Goal: Task Accomplishment & Management: Manage account settings

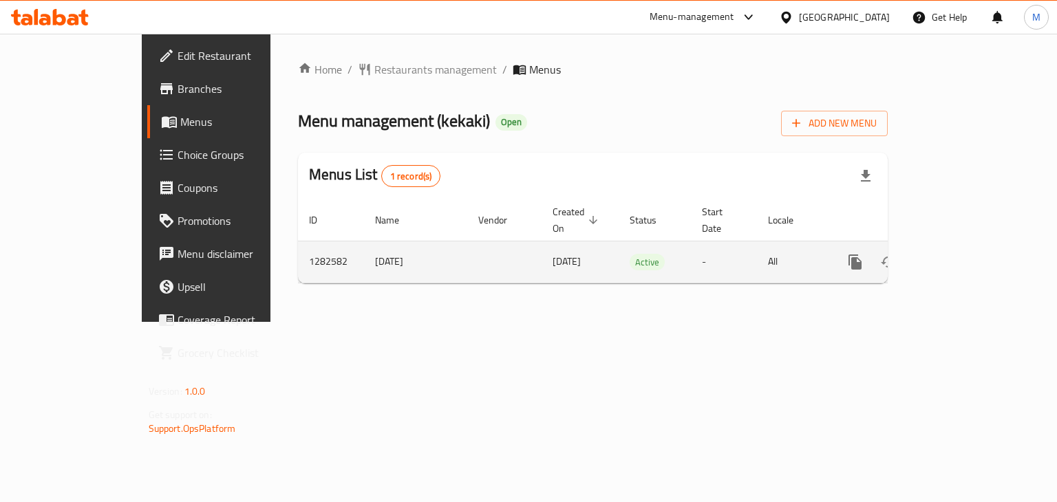
click at [963, 254] on icon "enhanced table" at bounding box center [954, 262] width 17 height 17
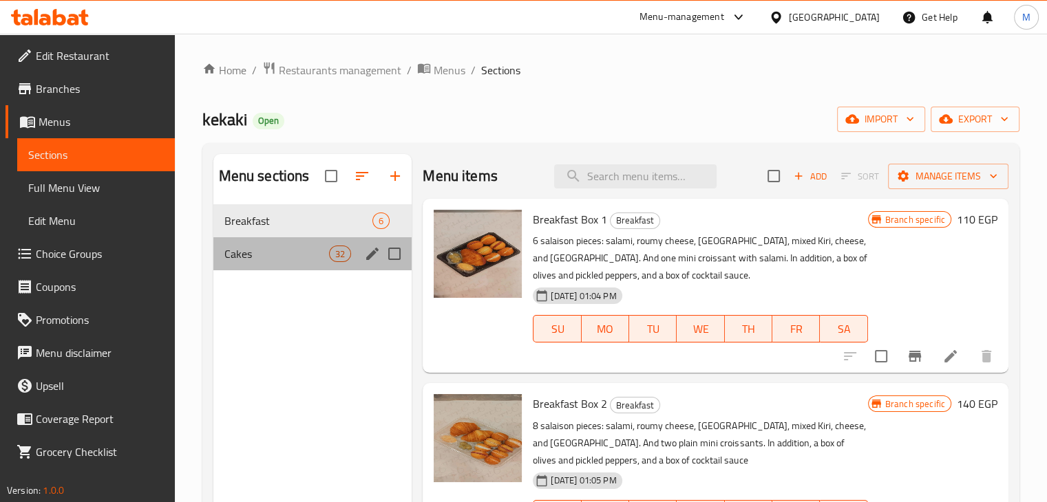
click at [328, 263] on div "Cakes 32" at bounding box center [312, 253] width 199 height 33
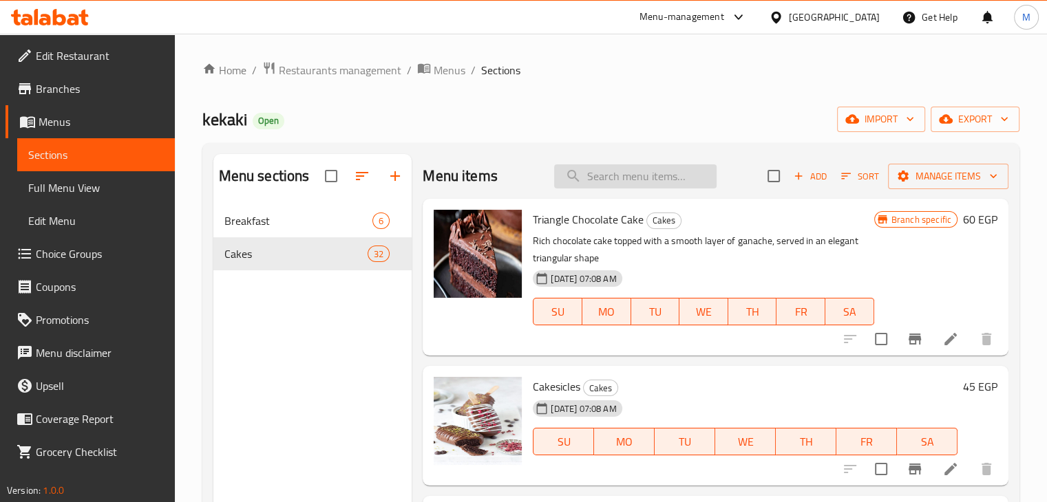
click at [654, 180] on input "search" at bounding box center [635, 177] width 162 height 24
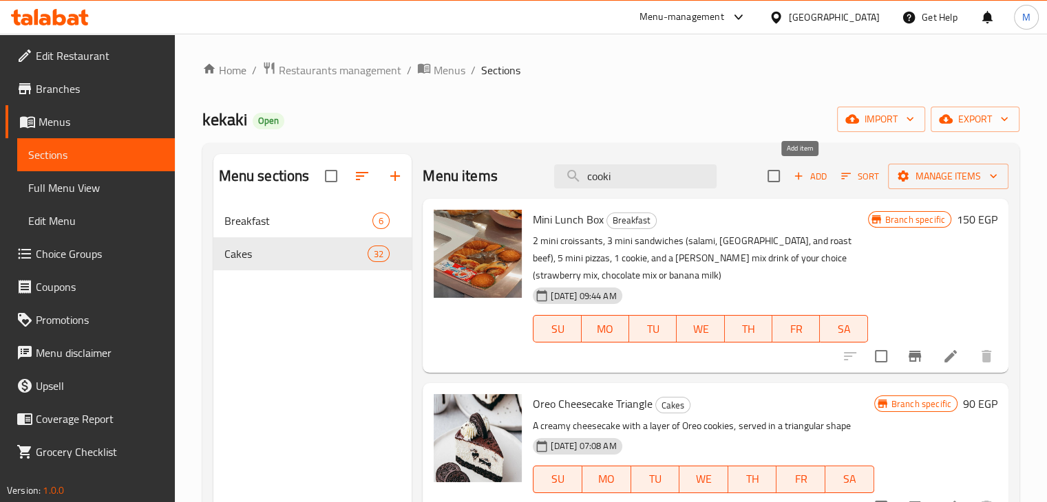
type input "cooki"
click at [811, 175] on span "Add" at bounding box center [810, 177] width 37 height 16
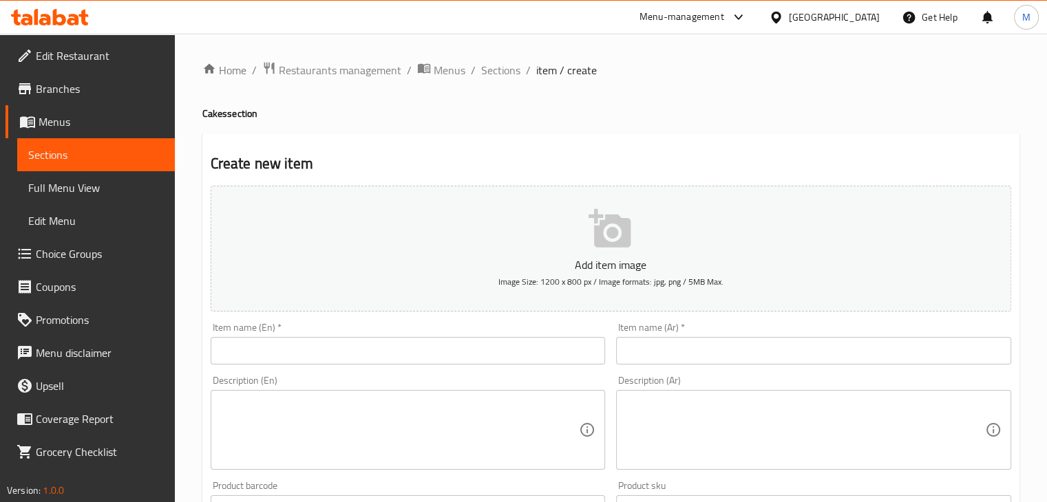
click at [302, 342] on input "text" at bounding box center [408, 351] width 395 height 28
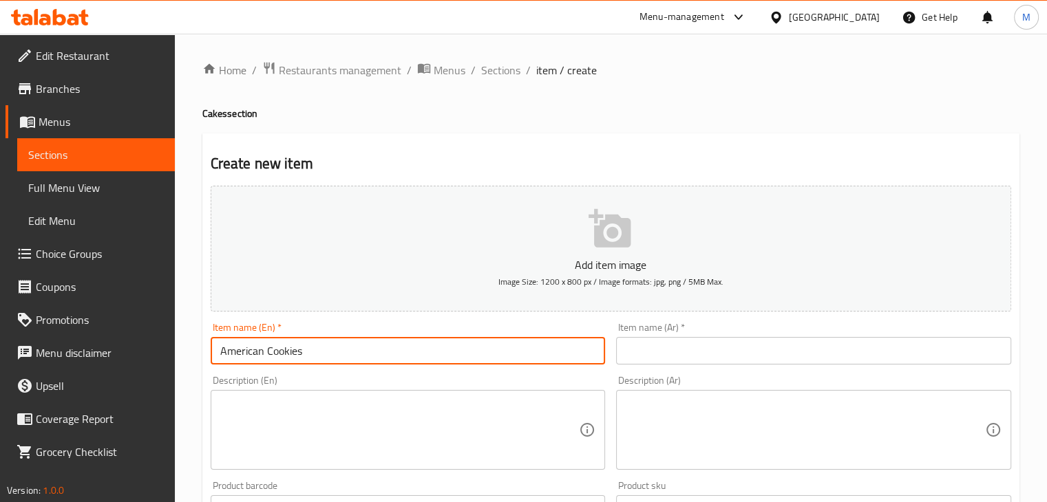
type input "American Cookies"
click at [642, 353] on input "text" at bounding box center [813, 351] width 395 height 28
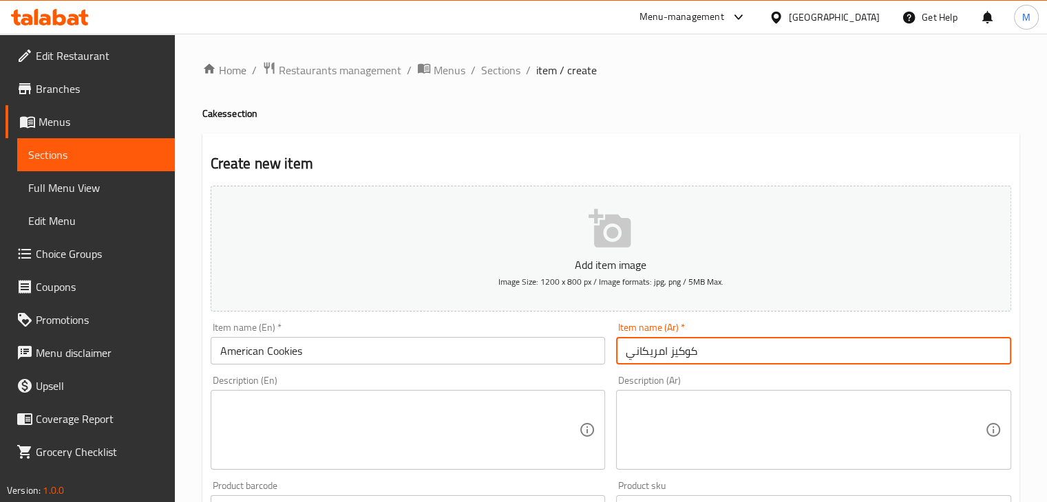
type input "كوكيز امريكاني"
click at [395, 408] on textarea at bounding box center [399, 430] width 359 height 65
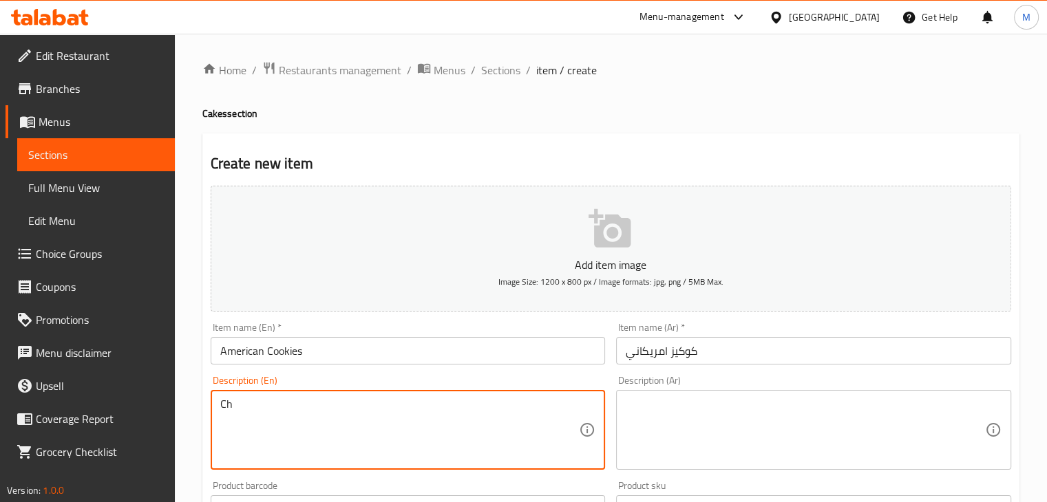
type textarea "C"
click at [279, 408] on textarea "Chocolate chookie" at bounding box center [399, 430] width 359 height 65
type textarea "Chocolate cookie"
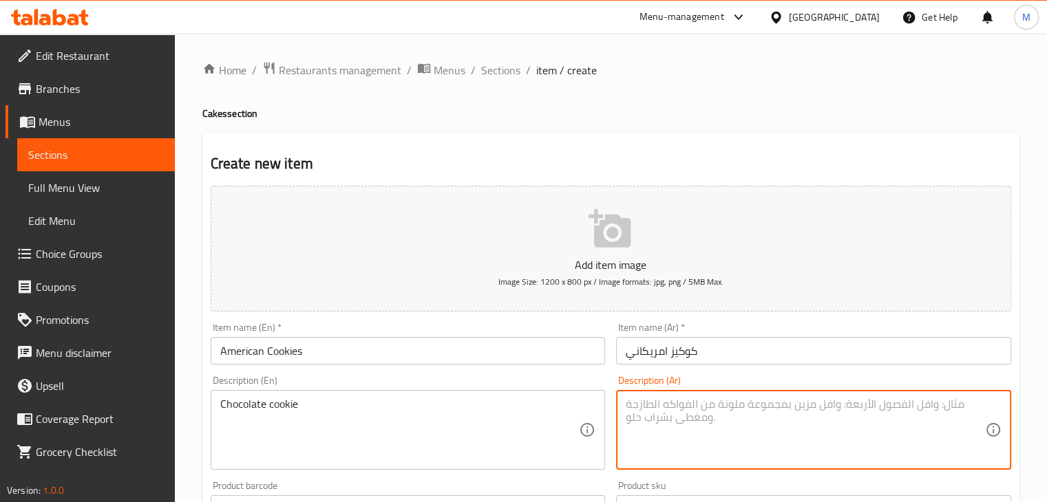
click at [757, 430] on textarea at bounding box center [805, 430] width 359 height 65
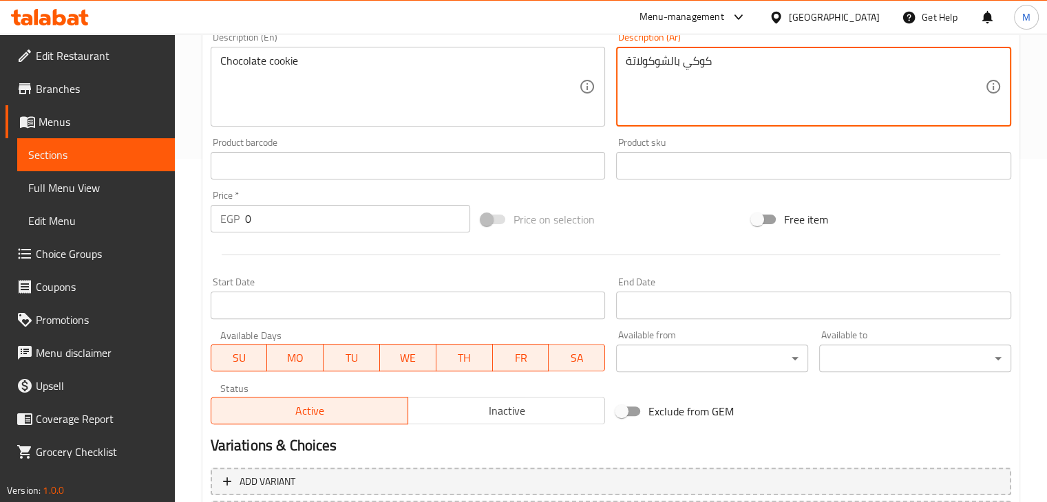
scroll to position [344, 0]
type textarea "كوكي بالشوكولاتة"
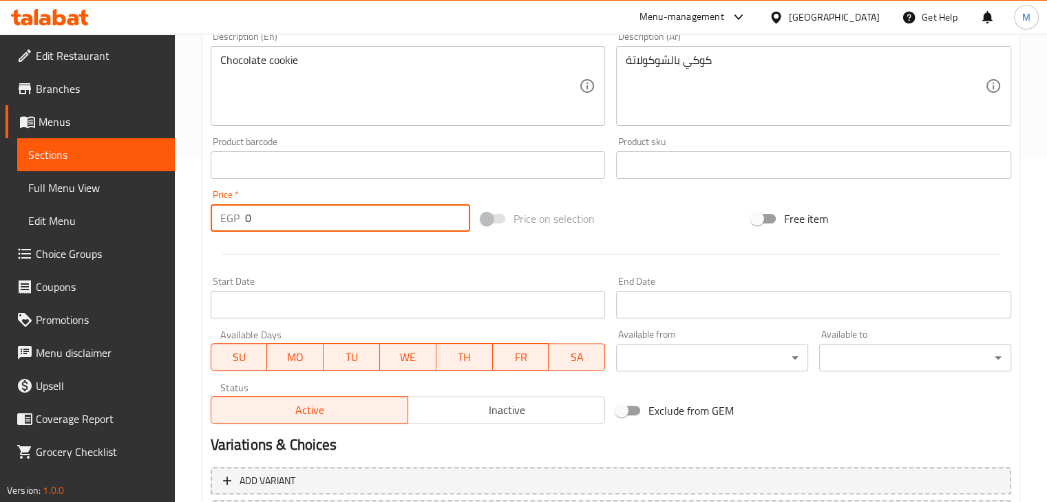
click at [279, 220] on input "0" at bounding box center [357, 218] width 225 height 28
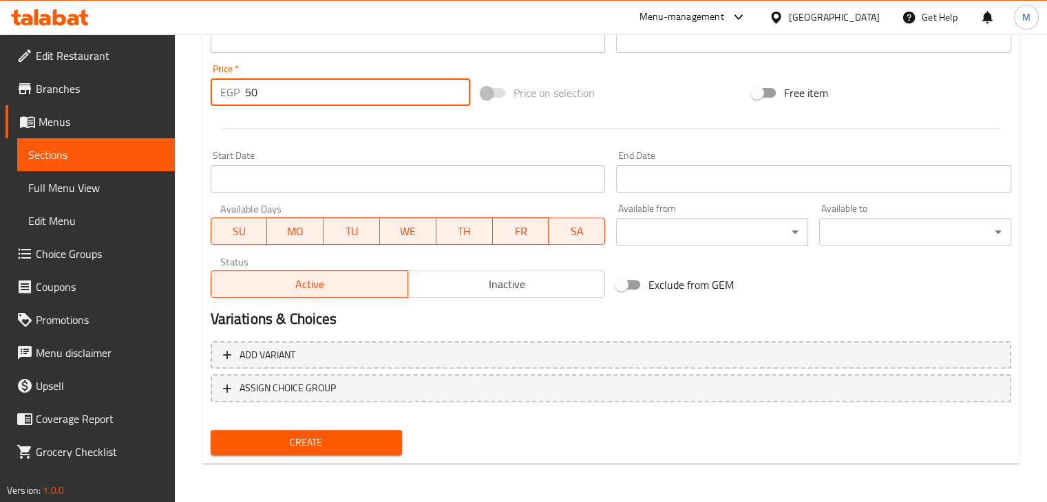
type input "50"
click at [267, 441] on span "Create" at bounding box center [307, 442] width 170 height 17
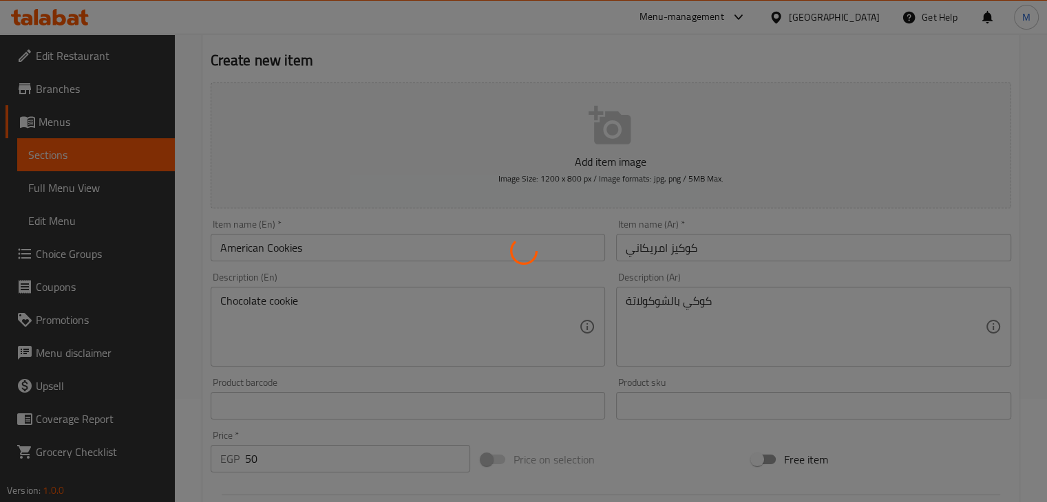
scroll to position [84, 0]
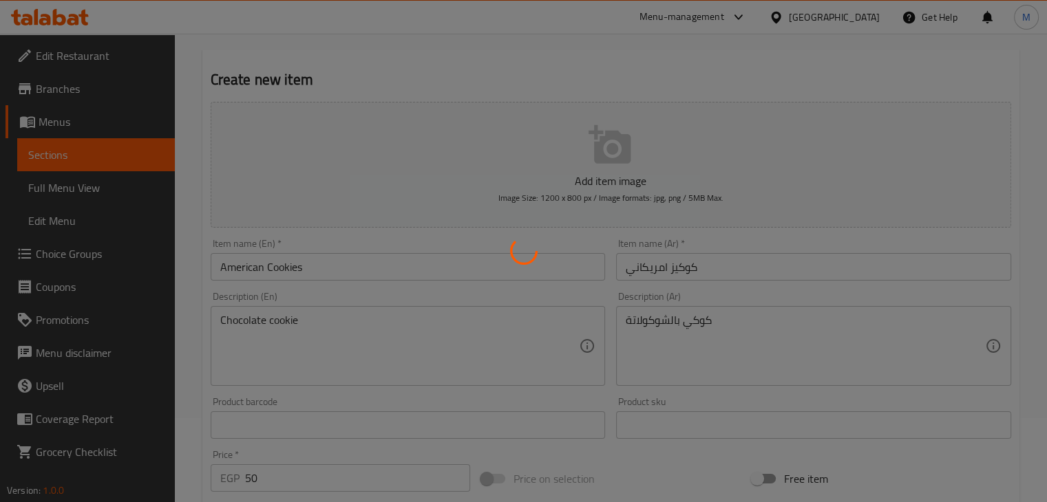
type input "0"
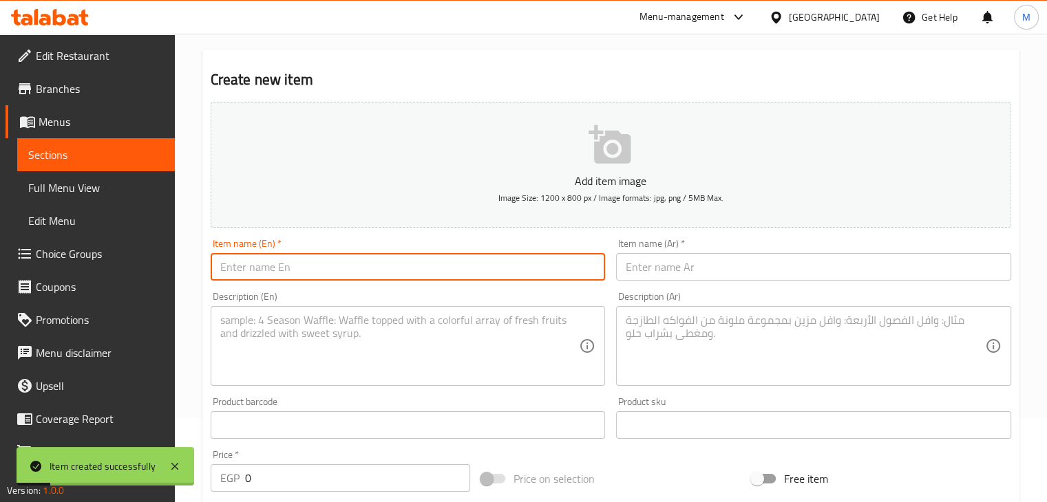
click at [330, 276] on input "text" at bounding box center [408, 267] width 395 height 28
type input "American Cookies Vanilla"
click at [699, 279] on input "text" at bounding box center [813, 267] width 395 height 28
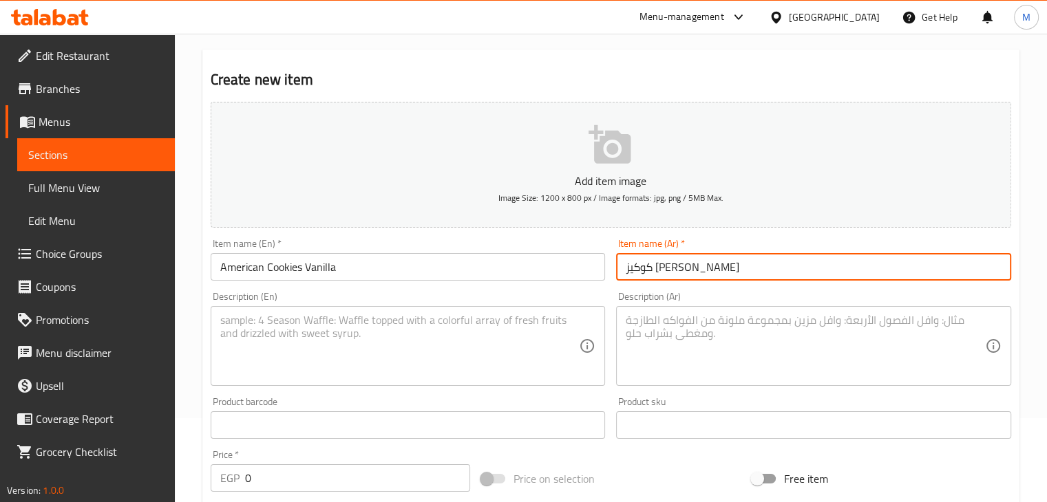
type input "كوكيز امريكاني فانيلا"
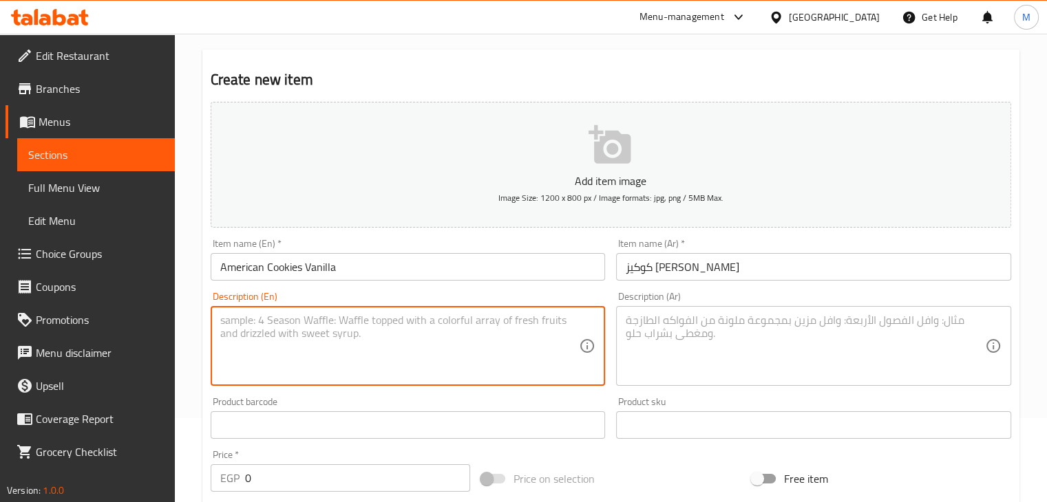
click at [510, 340] on textarea at bounding box center [399, 346] width 359 height 65
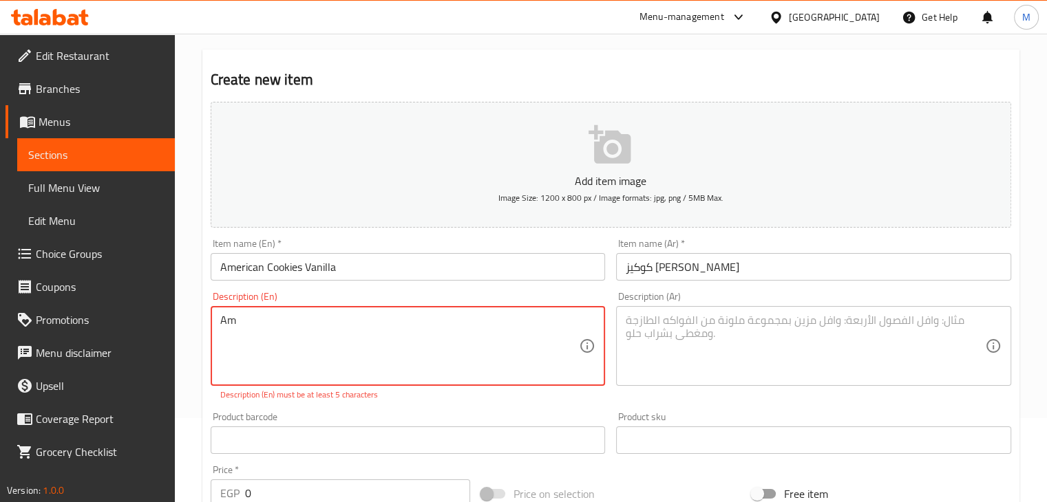
type textarea "A"
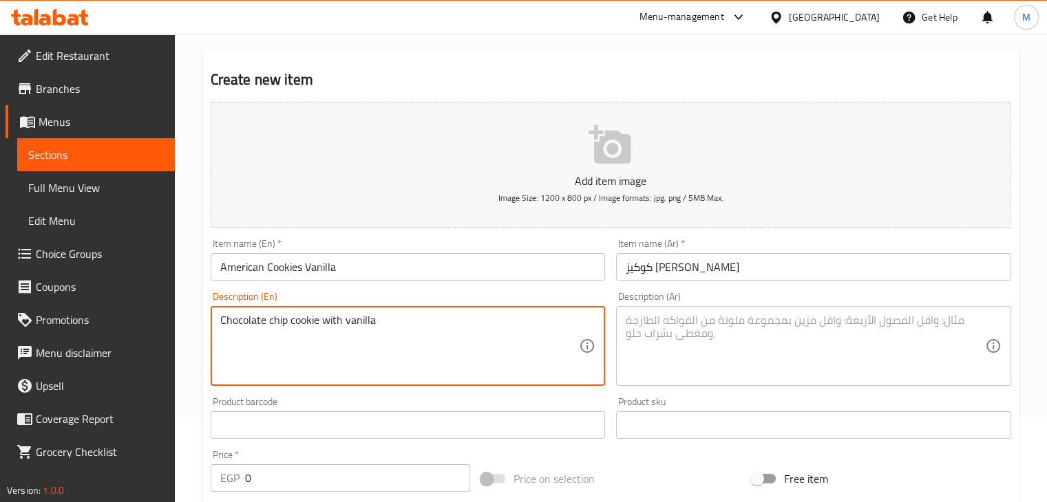
type textarea "Chocolate chip cookie with vanilla"
click at [721, 335] on textarea at bounding box center [805, 346] width 359 height 65
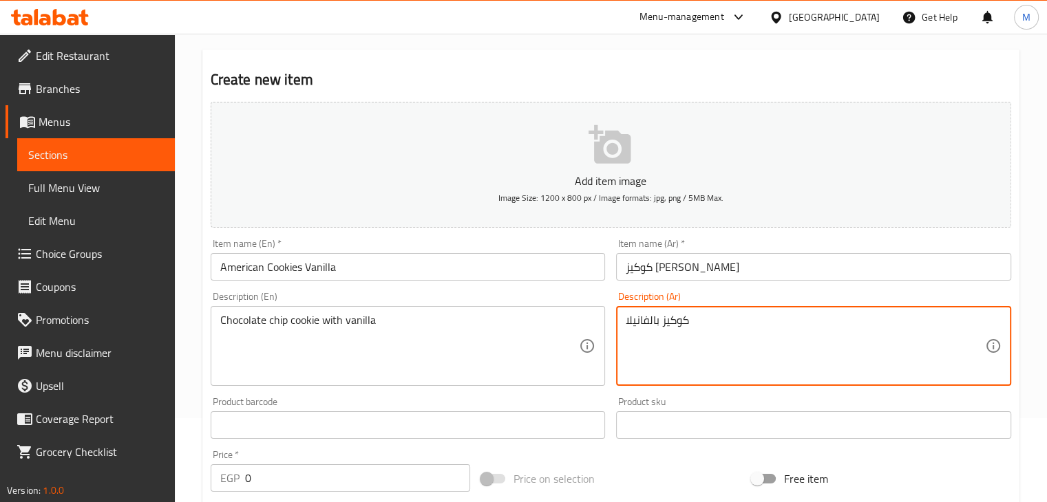
type textarea "كوكيز بالفانيلا"
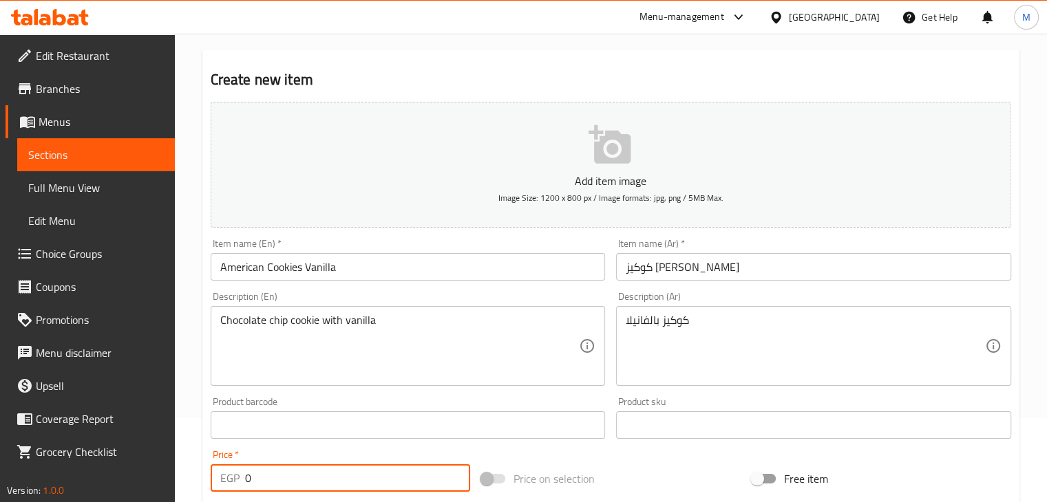
click at [324, 477] on input "0" at bounding box center [357, 479] width 225 height 28
type input "50"
click at [356, 452] on div "Price   * EGP 50 Price *" at bounding box center [341, 471] width 260 height 42
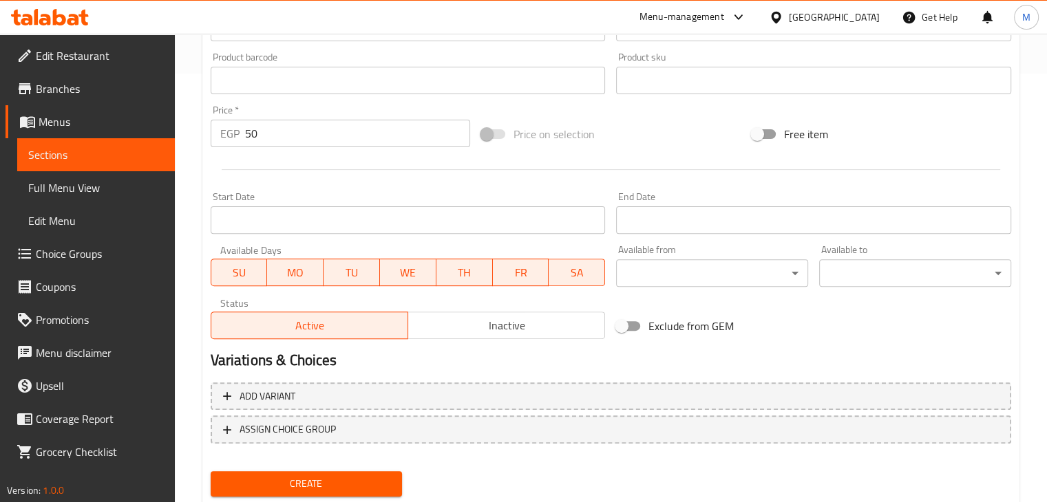
scroll to position [470, 0]
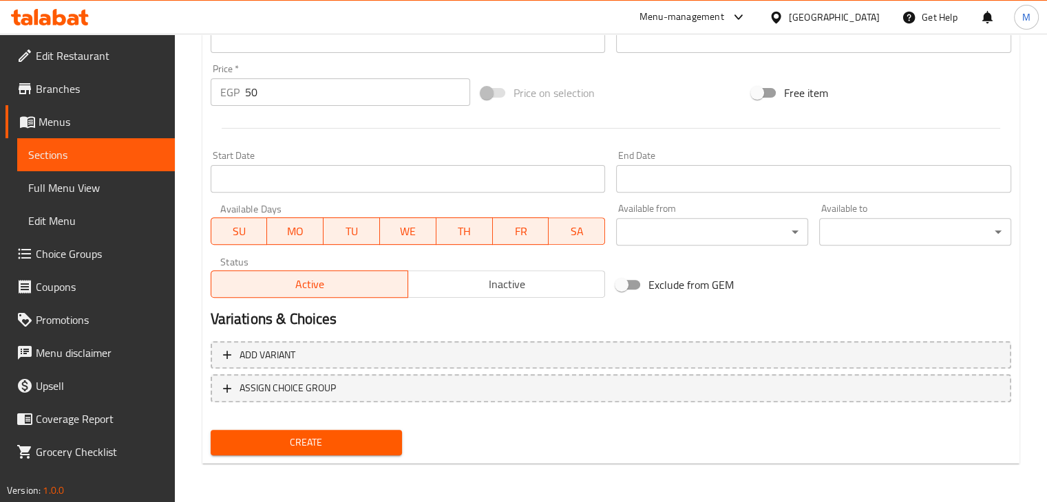
click at [306, 445] on span "Create" at bounding box center [307, 442] width 170 height 17
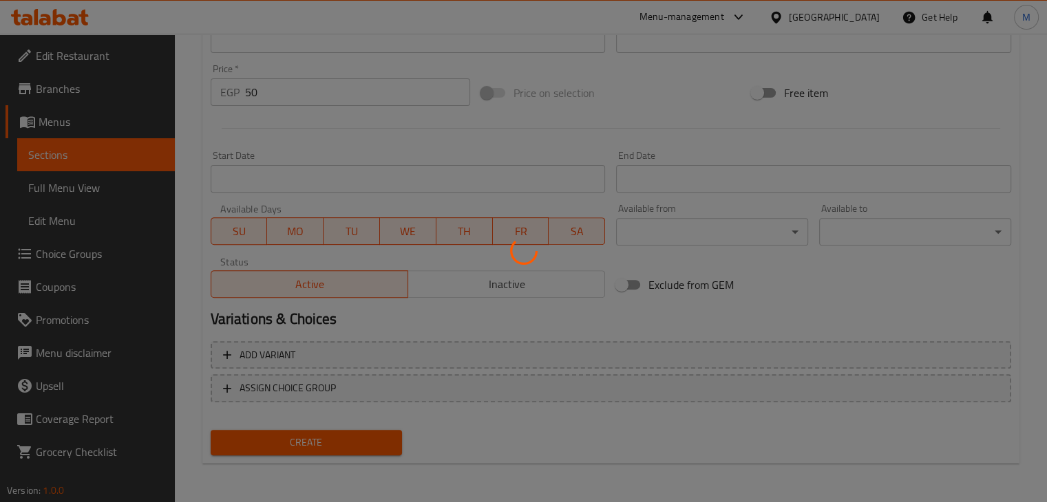
type input "0"
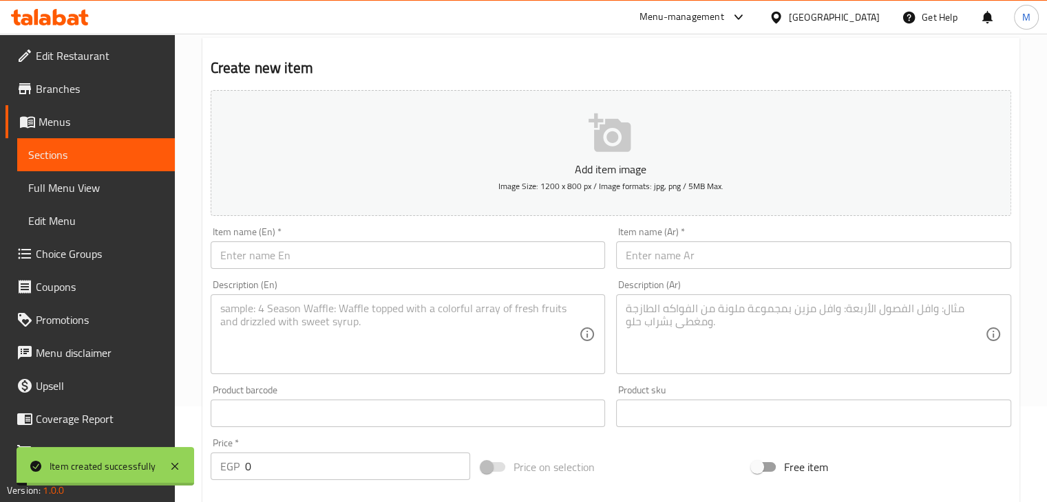
scroll to position [0, 0]
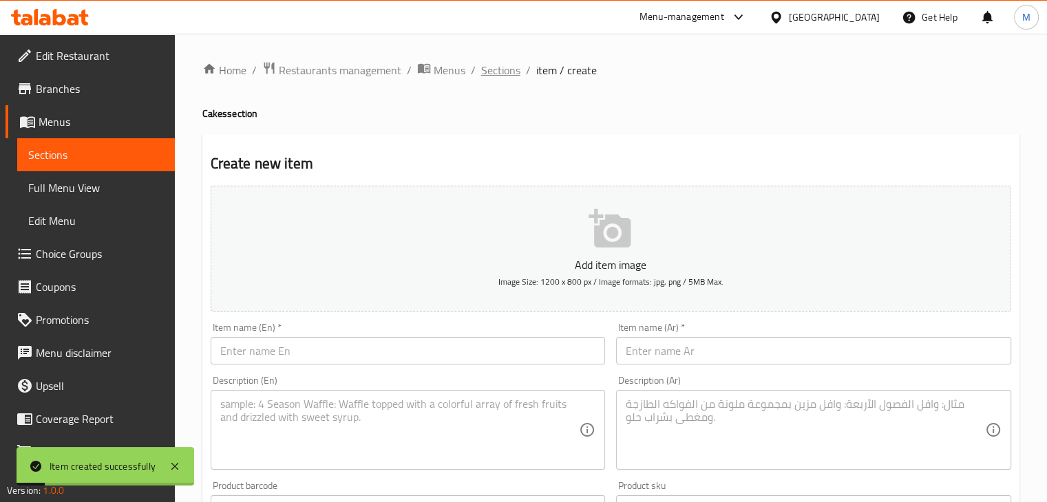
click at [505, 62] on span "Sections" at bounding box center [500, 70] width 39 height 17
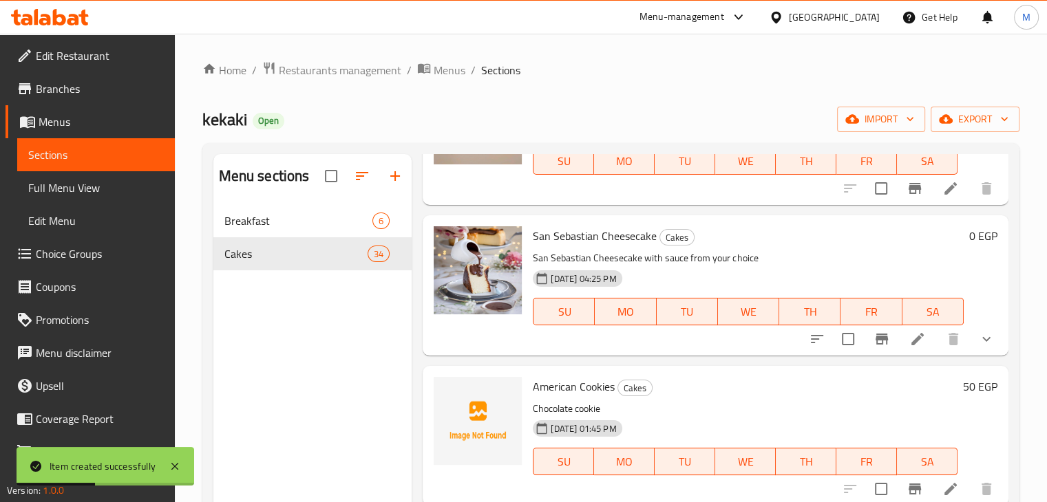
scroll to position [193, 0]
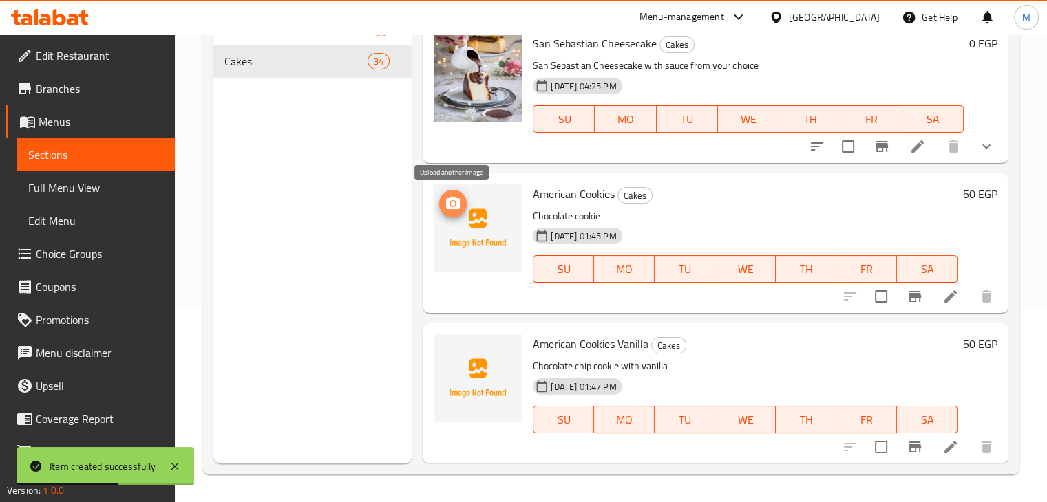
click at [460, 209] on icon "upload picture" at bounding box center [453, 203] width 17 height 17
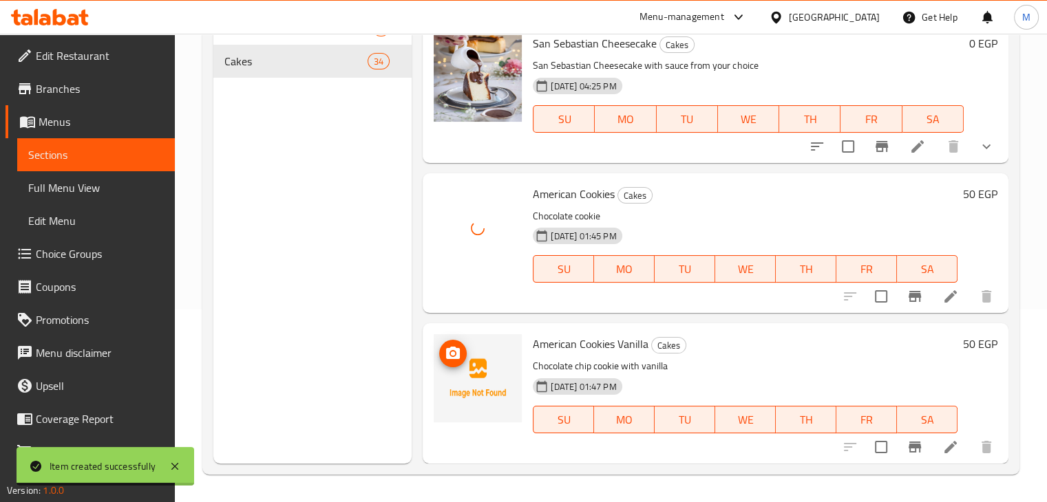
click at [465, 338] on img at bounding box center [478, 379] width 88 height 88
click at [458, 344] on button "upload picture" at bounding box center [453, 354] width 28 height 28
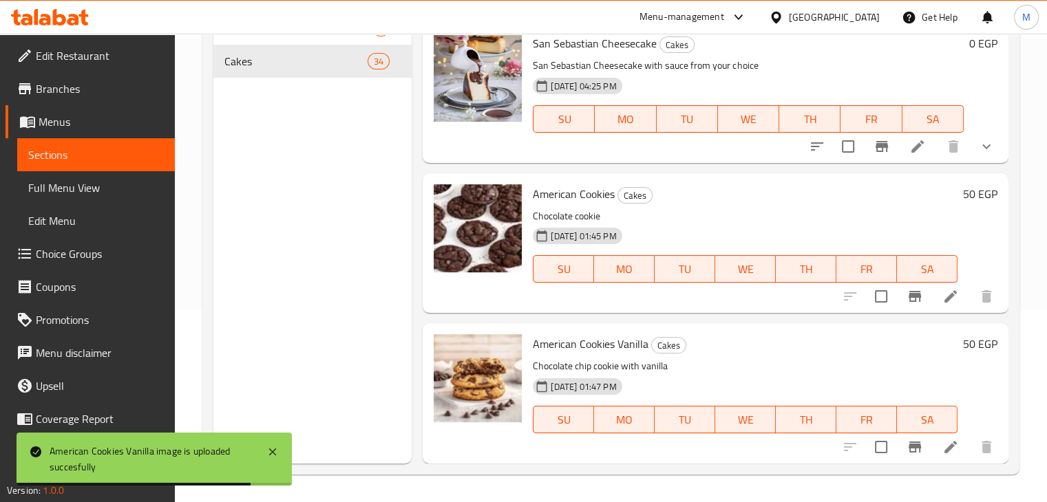
click at [28, 17] on icon at bounding box center [27, 20] width 12 height 12
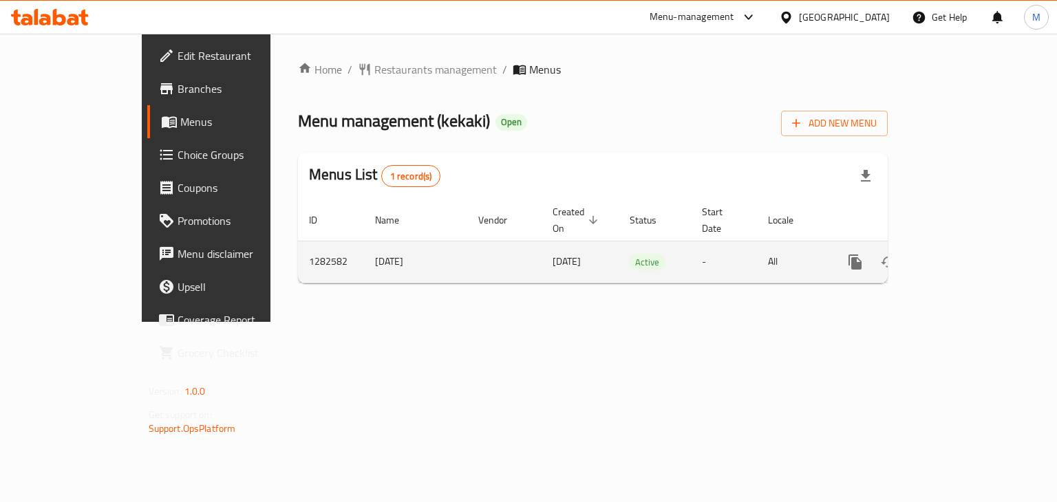
click at [963, 254] on icon "enhanced table" at bounding box center [954, 262] width 17 height 17
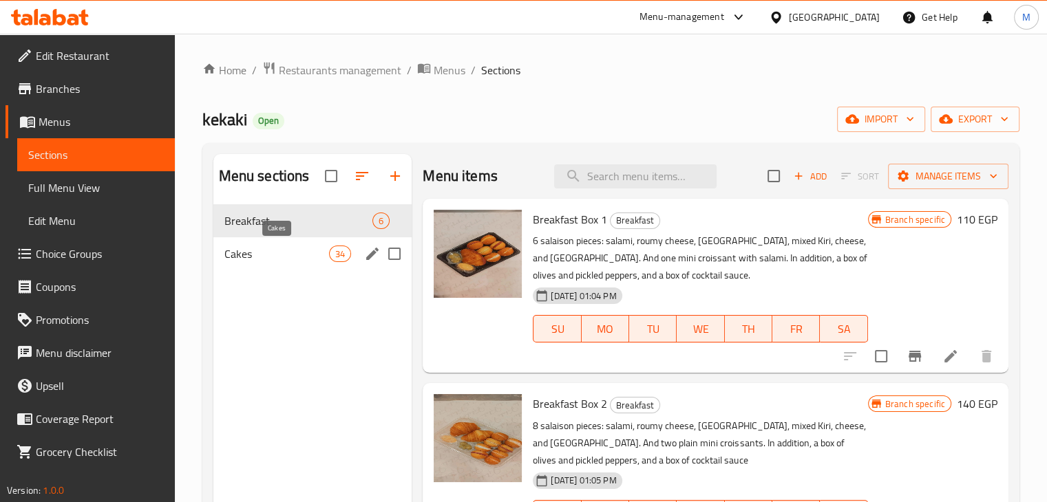
click at [297, 254] on span "Cakes" at bounding box center [276, 254] width 105 height 17
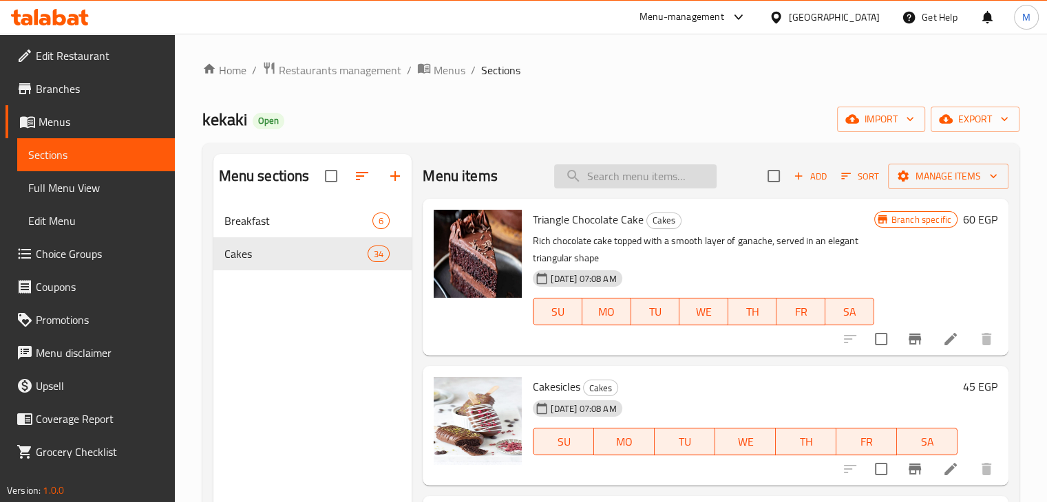
click at [640, 178] on input "search" at bounding box center [635, 177] width 162 height 24
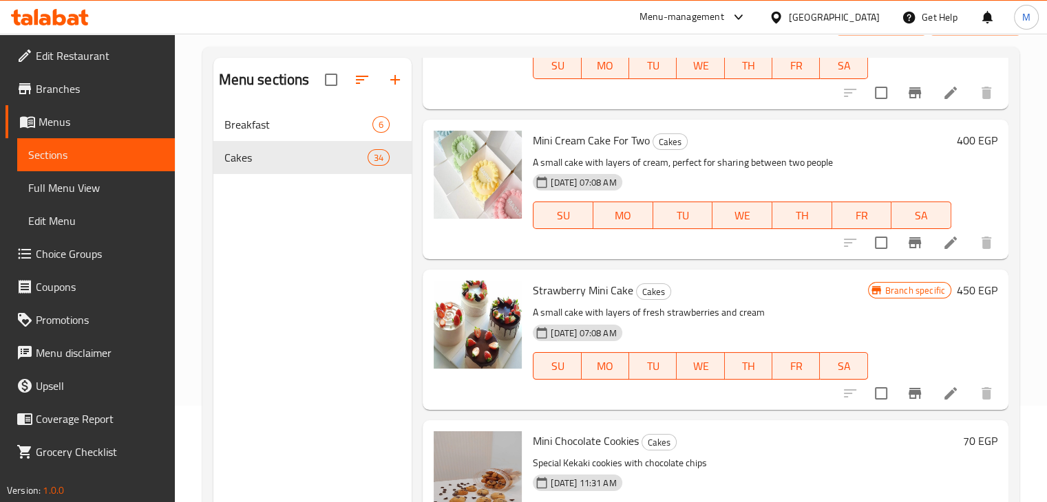
scroll to position [193, 0]
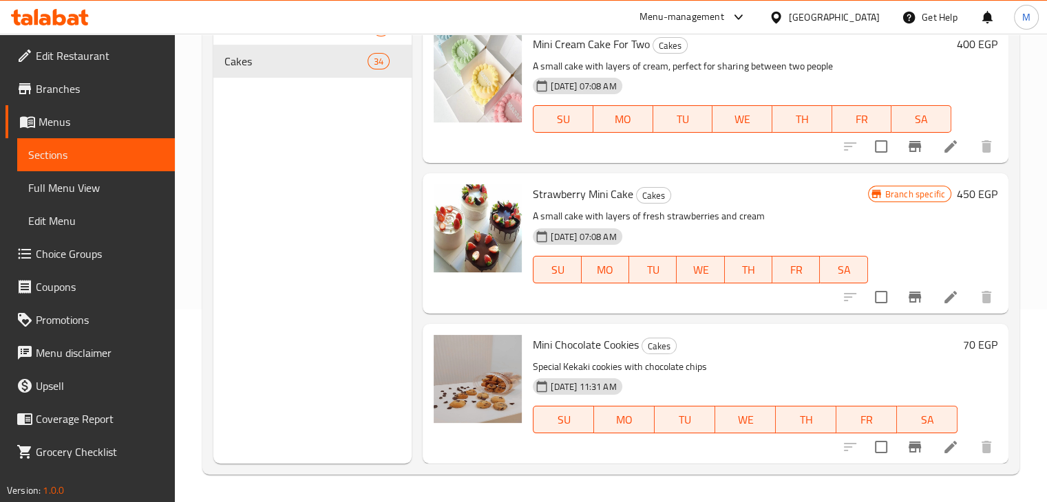
type input "mini"
click at [61, 19] on icon at bounding box center [50, 17] width 78 height 17
